Goal: Complete application form

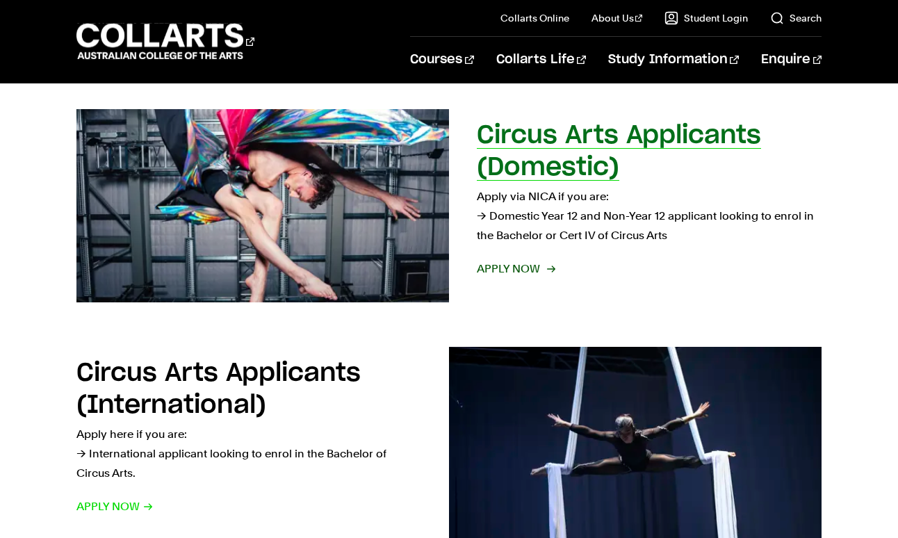
scroll to position [713, 0]
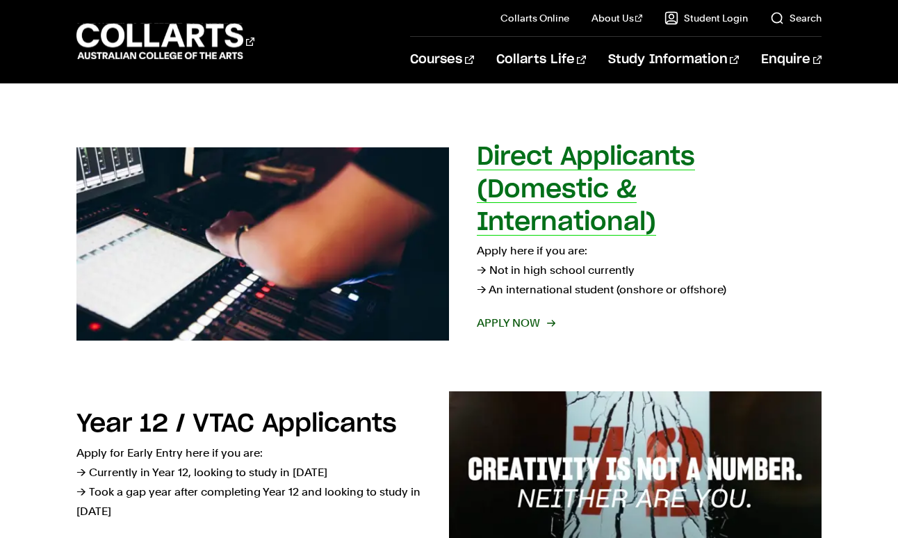
scroll to position [190, 0]
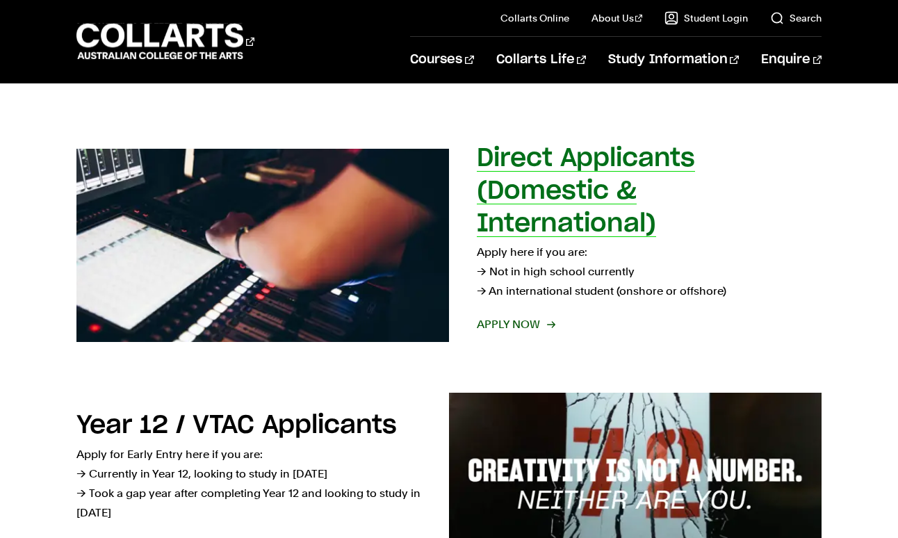
click at [533, 325] on span "Apply now" at bounding box center [515, 324] width 77 height 19
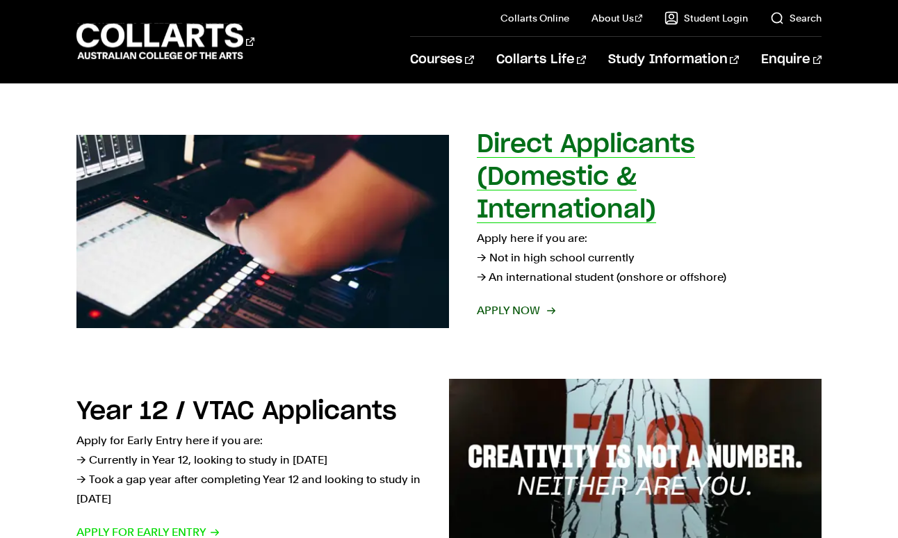
scroll to position [216, 0]
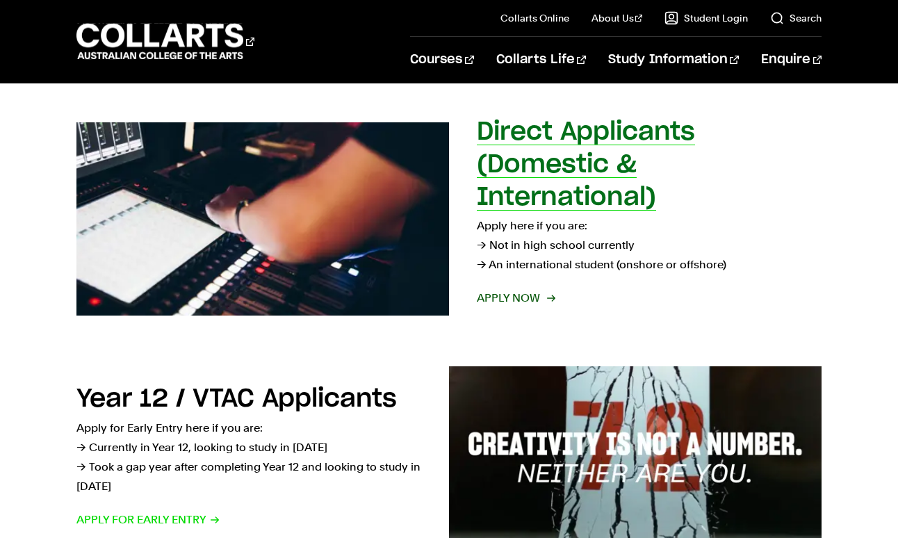
click at [522, 298] on span "Apply now" at bounding box center [515, 298] width 77 height 19
